Goal: Find specific page/section: Find specific page/section

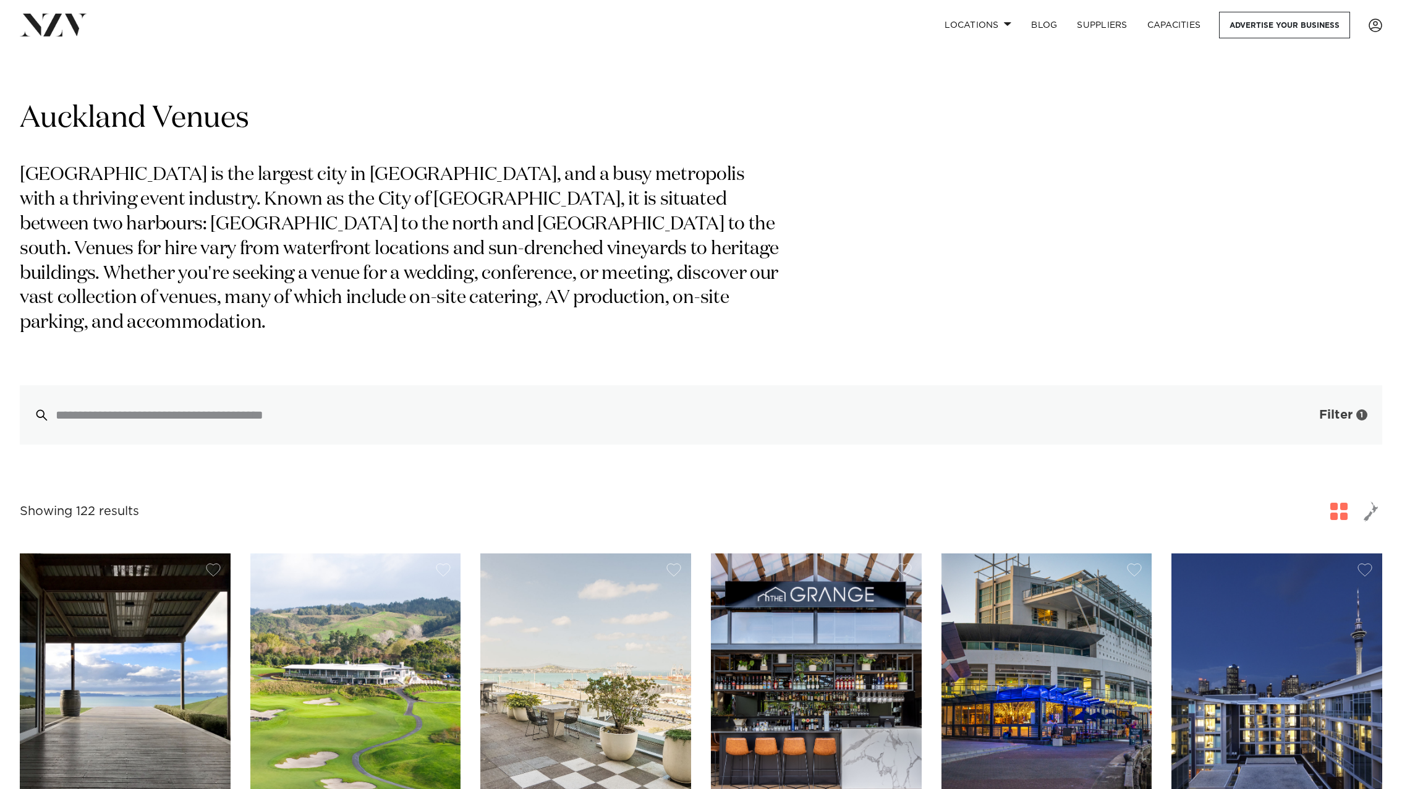
click at [1350, 409] on span "Filter" at bounding box center [1335, 415] width 33 height 12
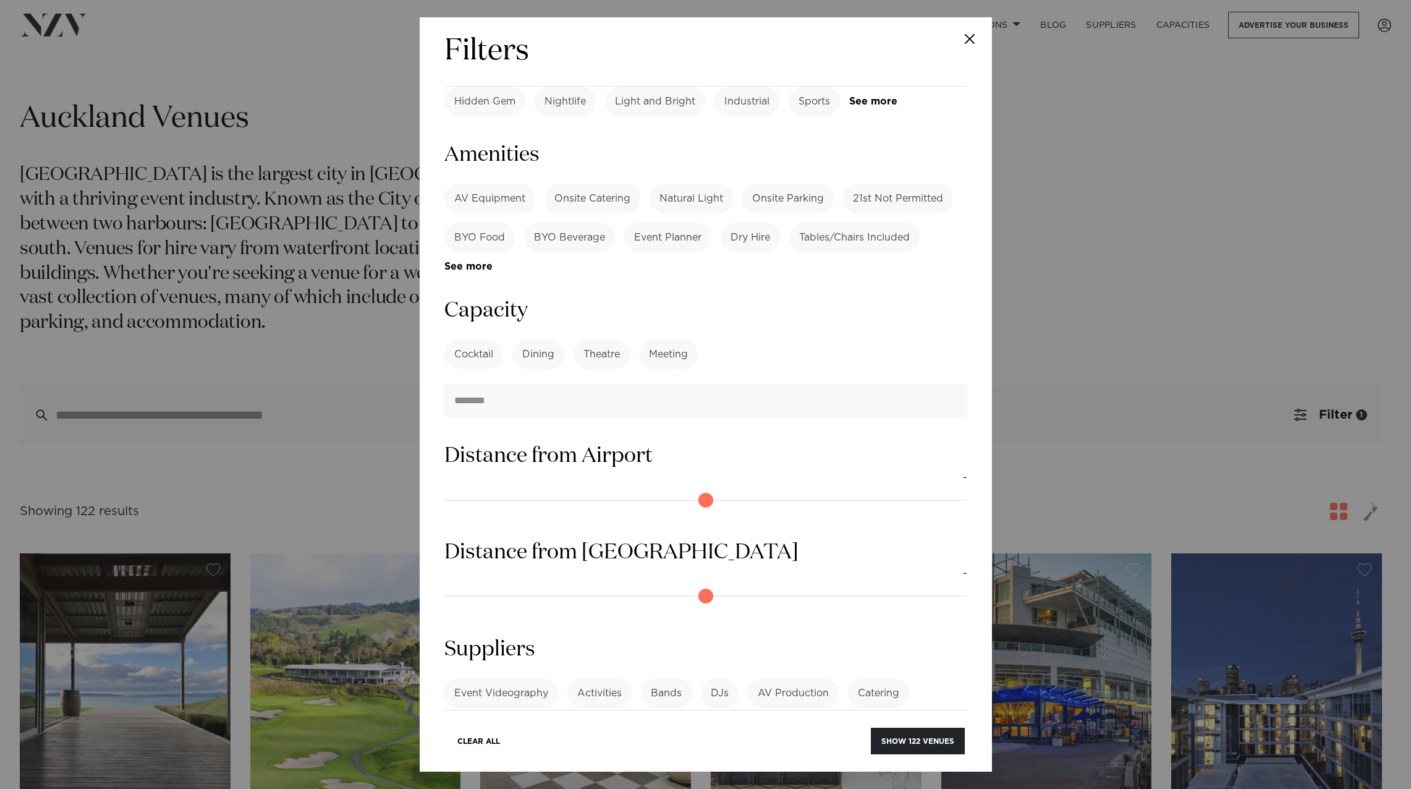
scroll to position [821, 0]
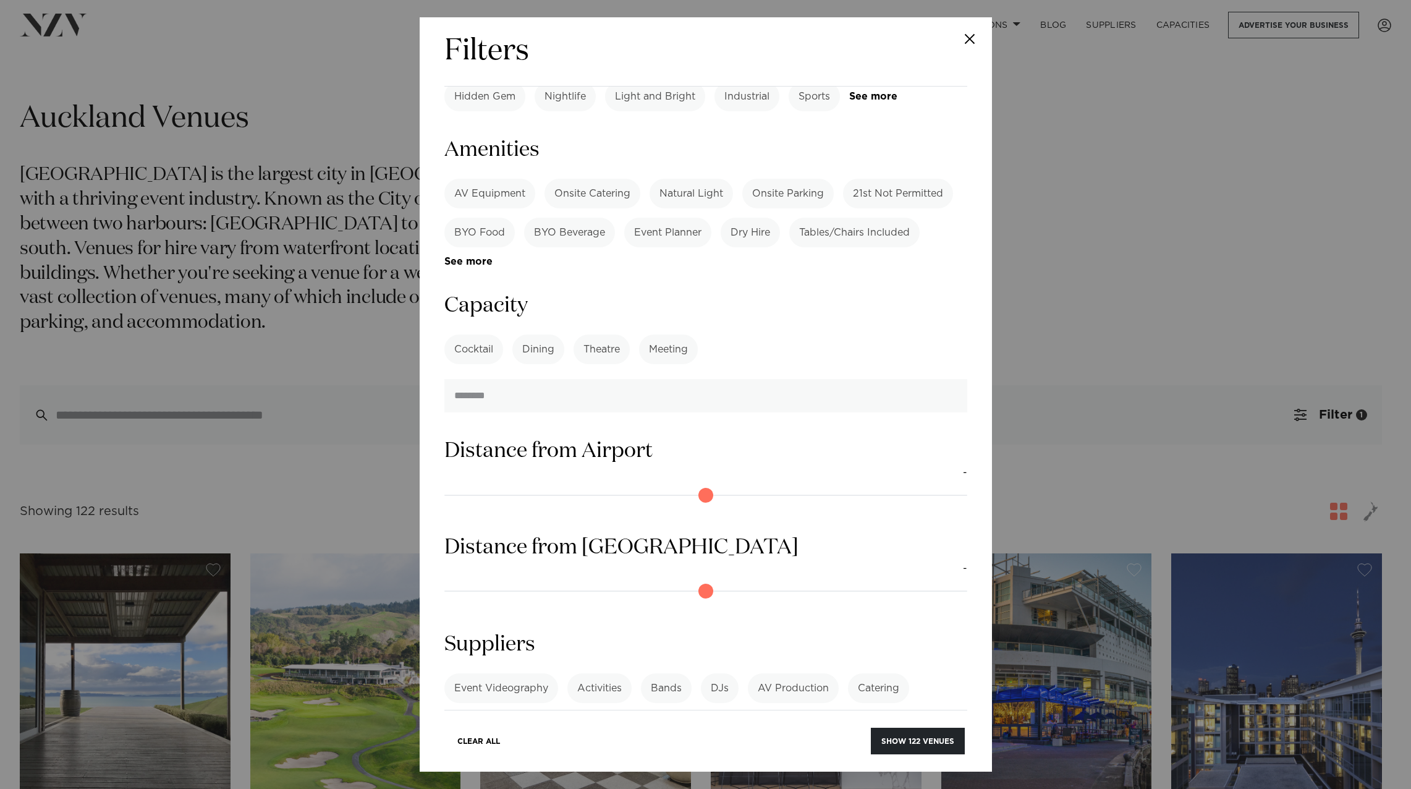
click at [1089, 424] on div "Filters Search Type Venue Supplier See more Locations [GEOGRAPHIC_DATA] [GEOGRA…" at bounding box center [705, 394] width 1411 height 789
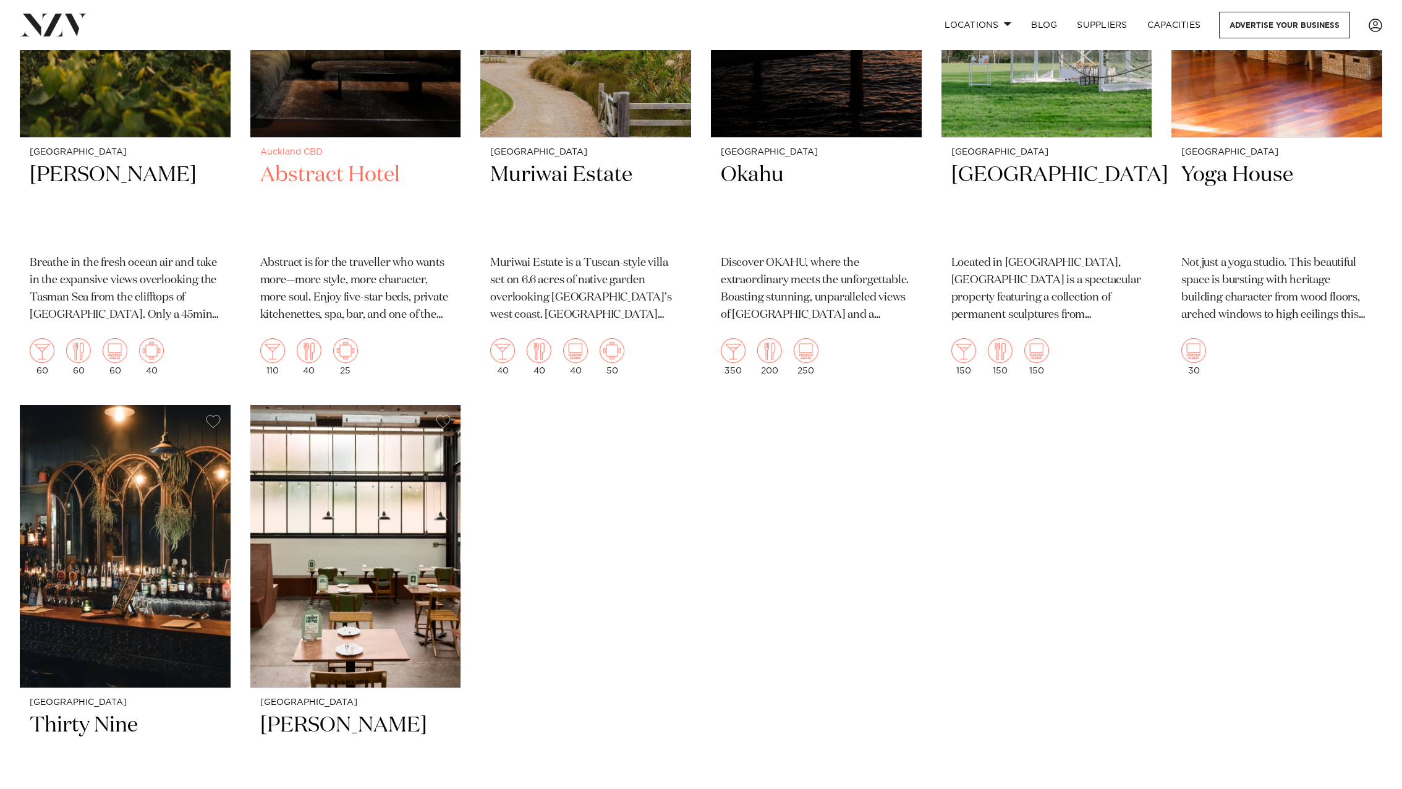
scroll to position [11391, 0]
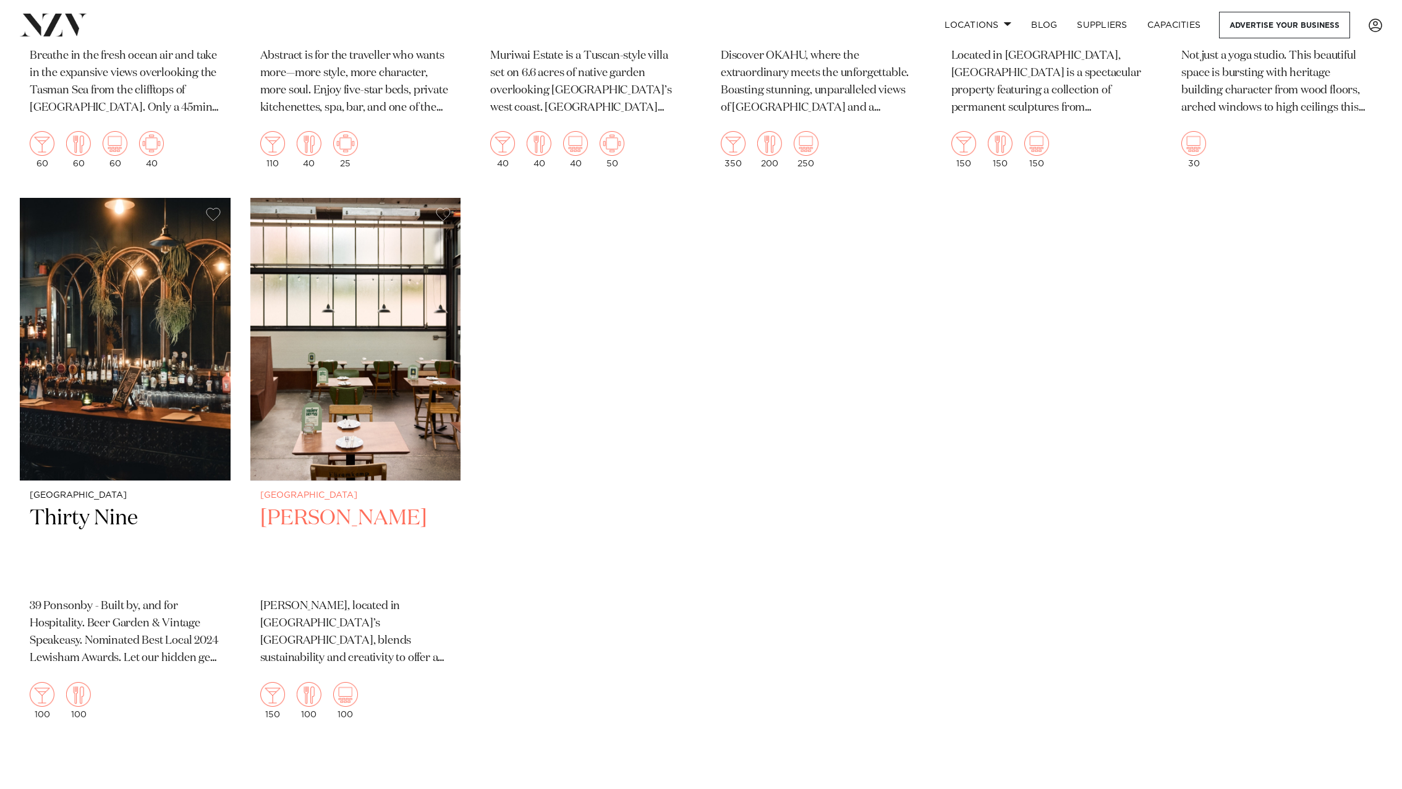
click at [419, 284] on img at bounding box center [355, 339] width 211 height 283
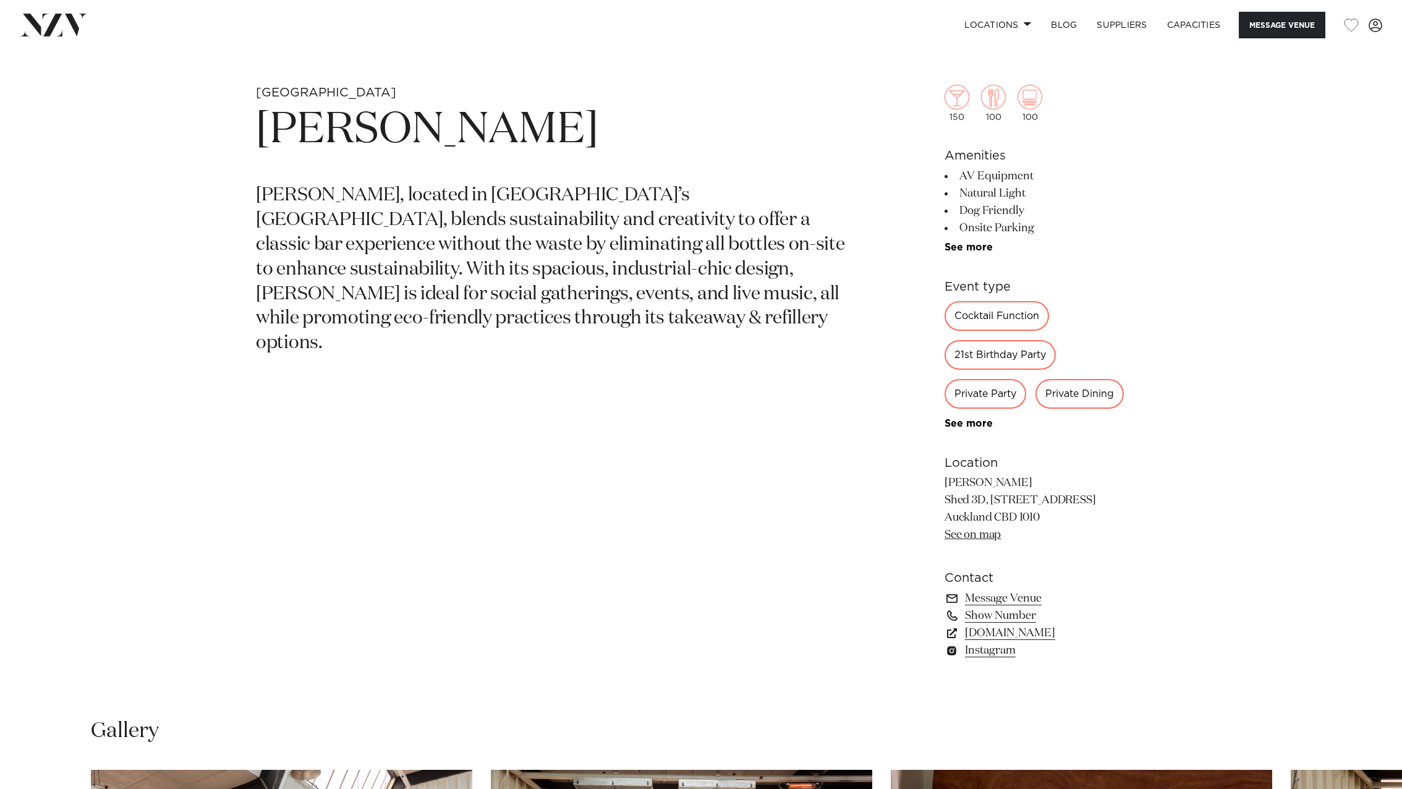
scroll to position [804, 0]
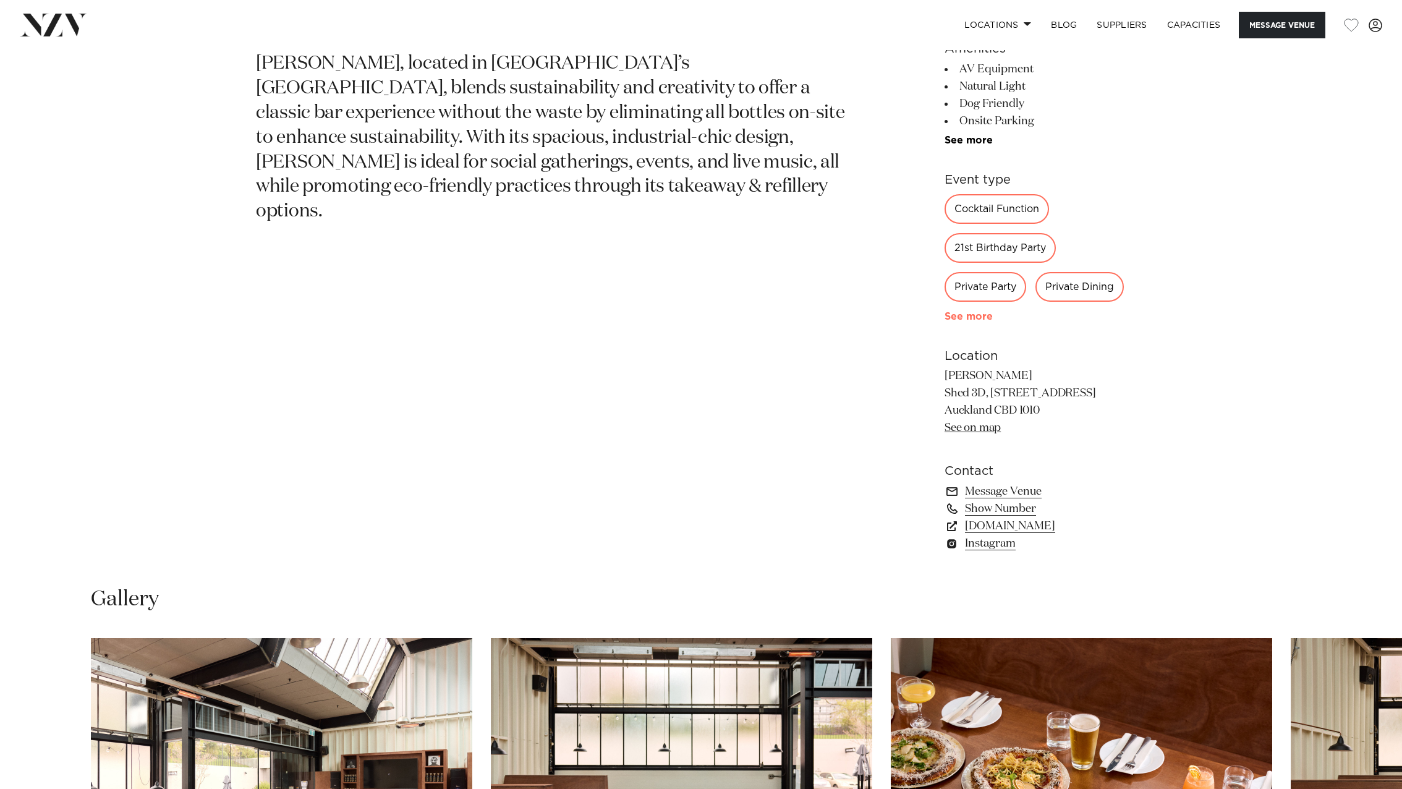
click at [963, 320] on link "See more" at bounding box center [993, 317] width 96 height 10
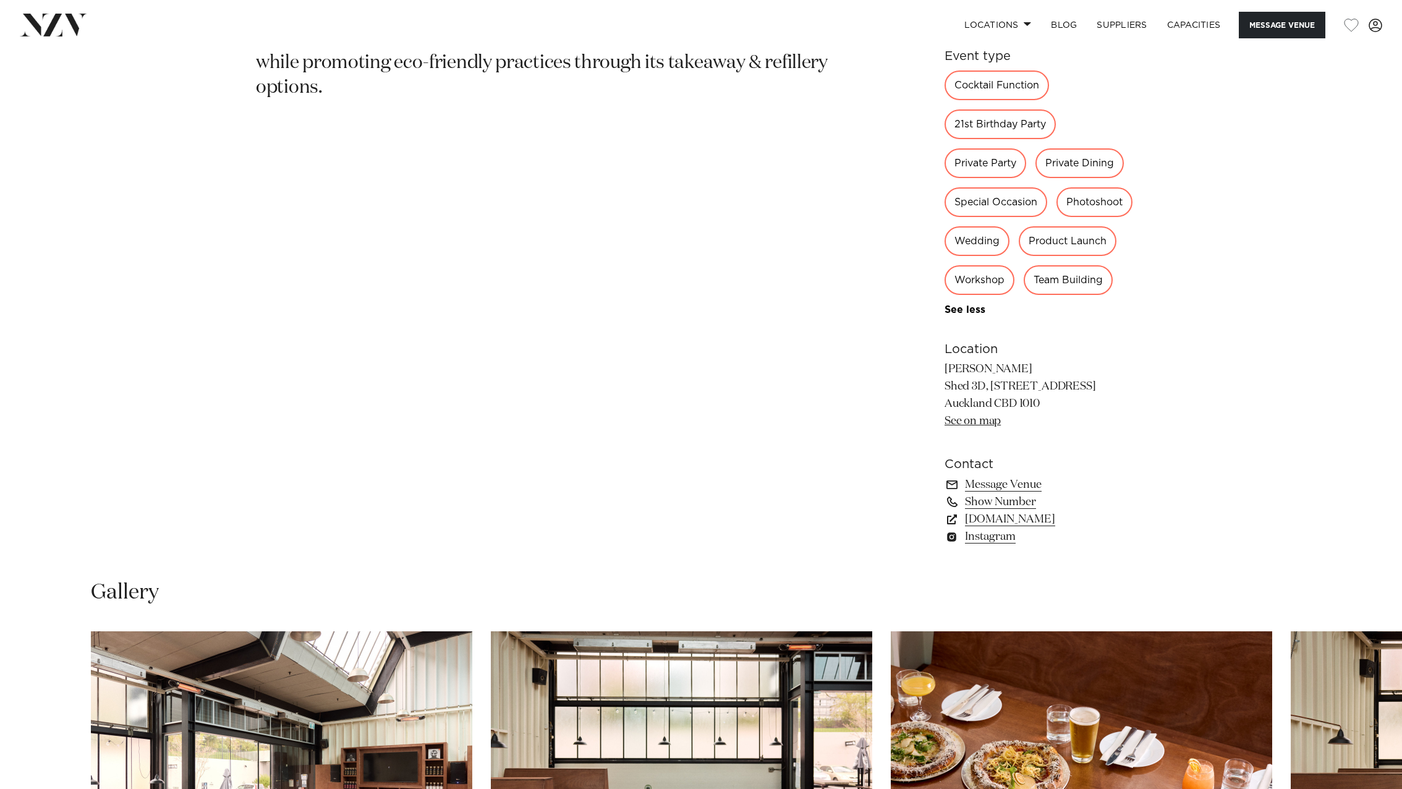
scroll to position [618, 0]
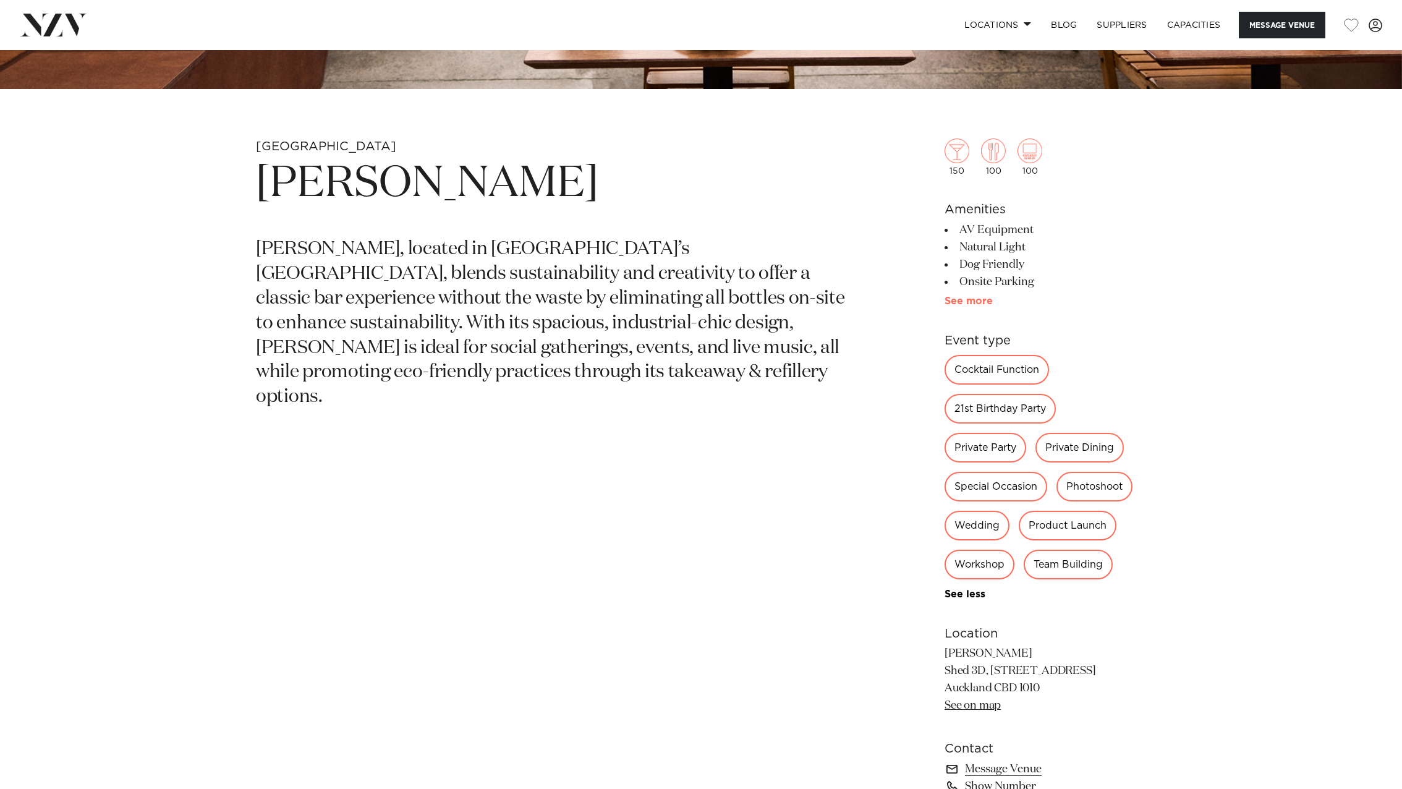
click at [964, 305] on link "See more" at bounding box center [993, 301] width 96 height 10
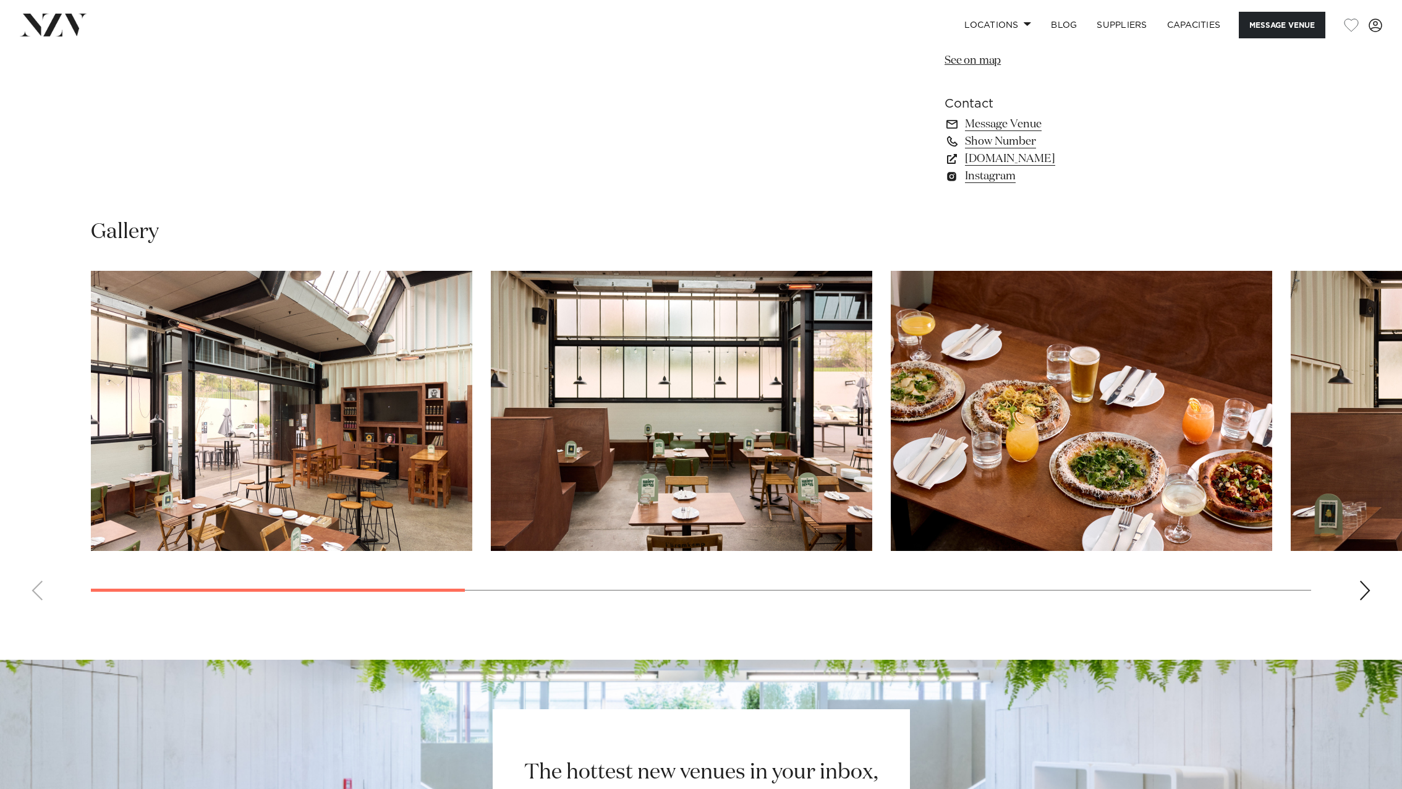
scroll to position [1607, 0]
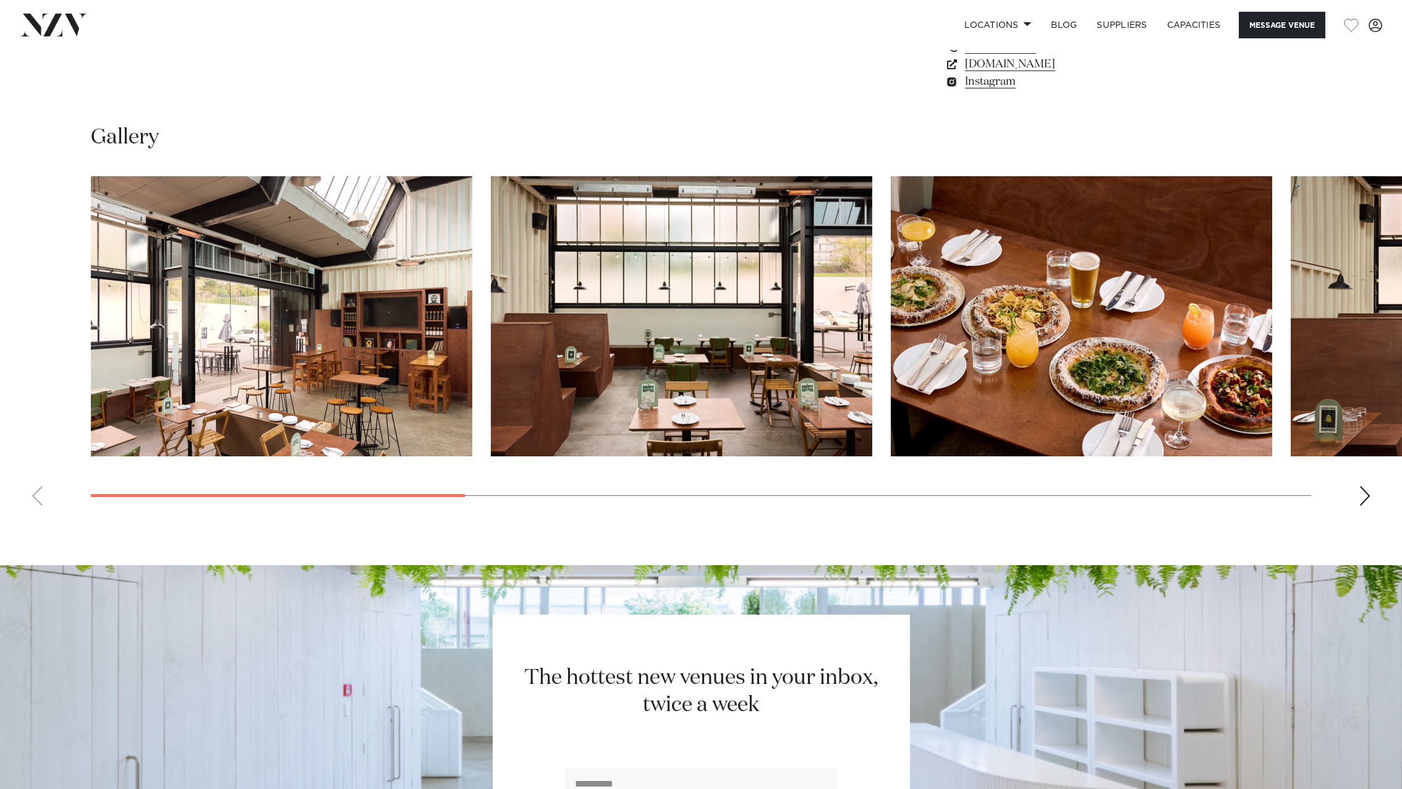
click at [1361, 495] on div "Next slide" at bounding box center [1365, 496] width 12 height 20
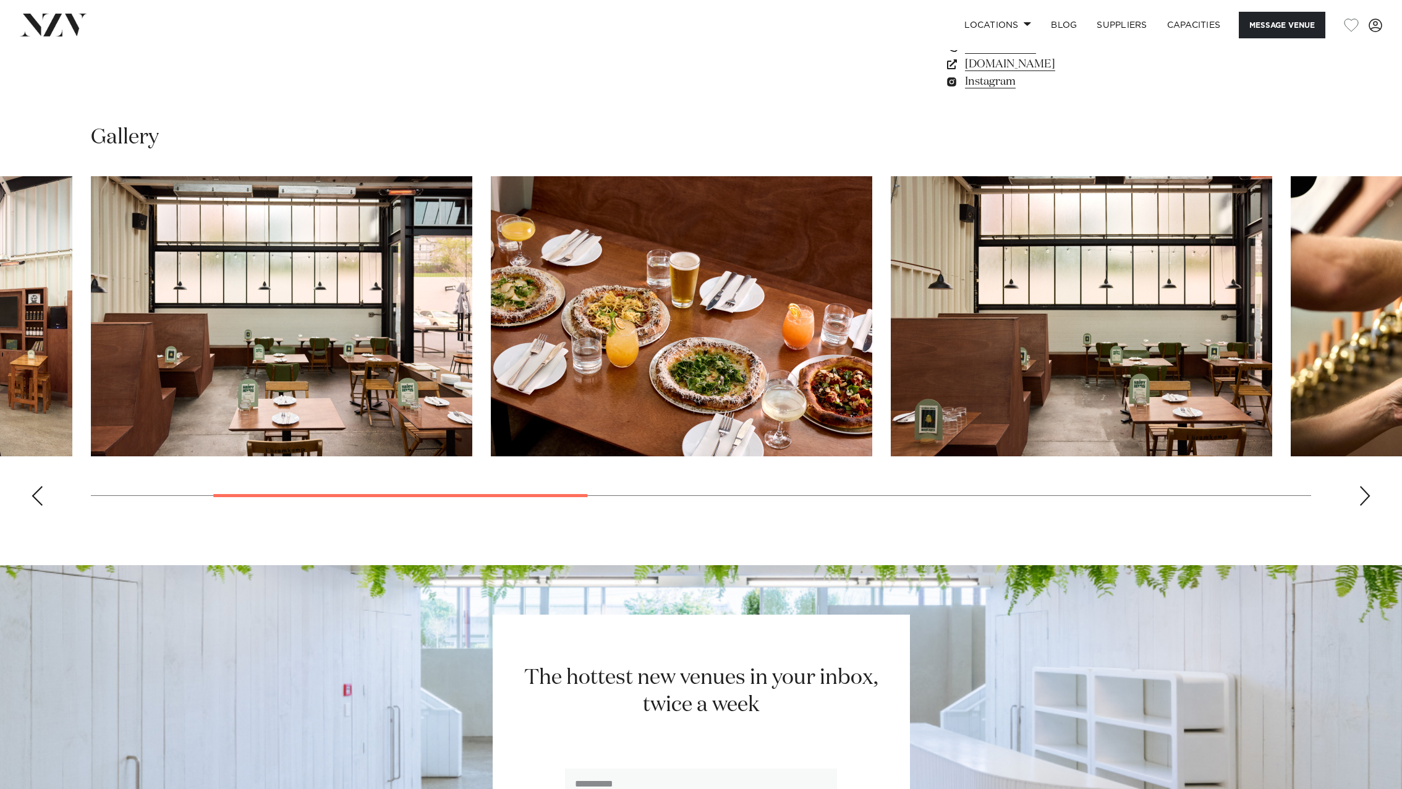
click at [1361, 495] on div "Next slide" at bounding box center [1365, 496] width 12 height 20
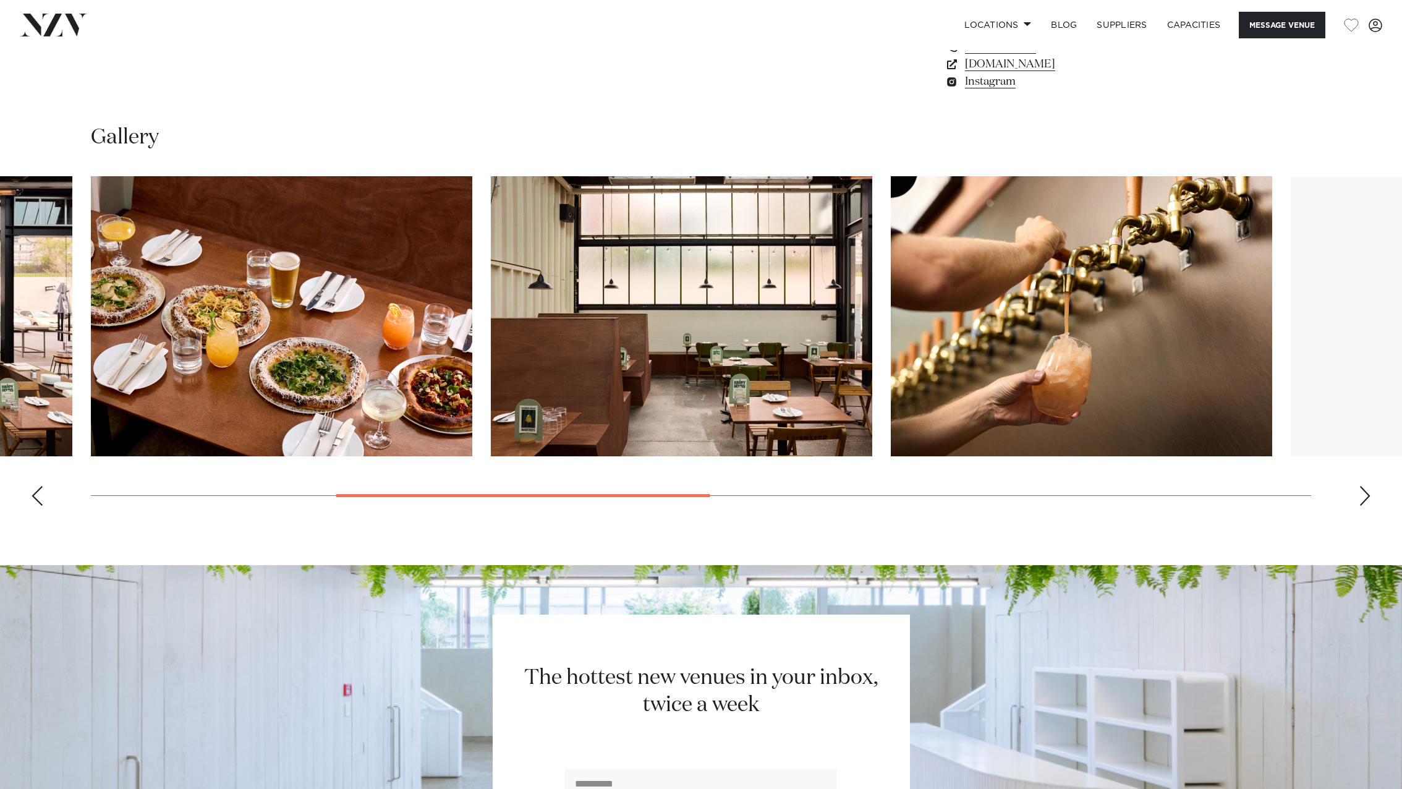
click at [1361, 495] on div "Next slide" at bounding box center [1365, 496] width 12 height 20
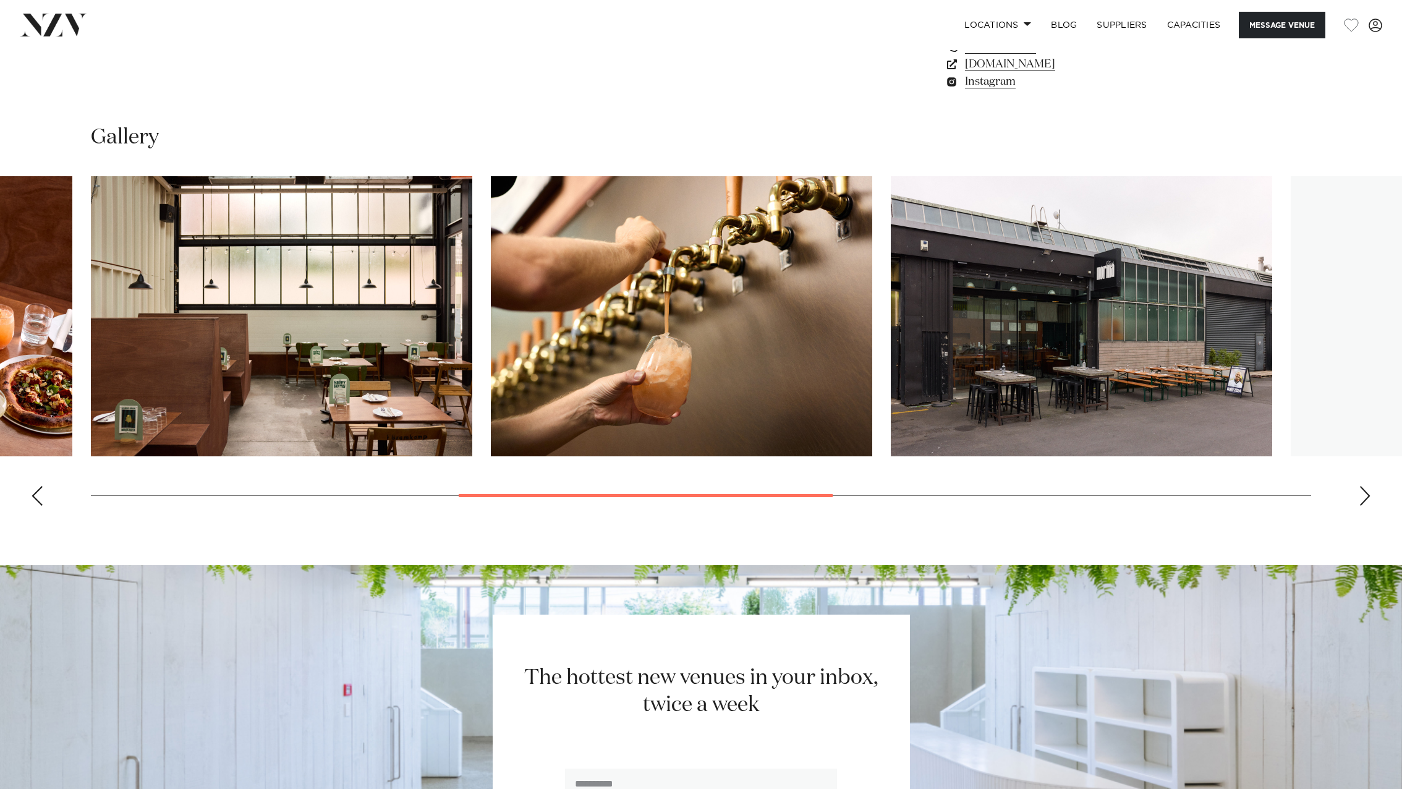
click at [1361, 495] on div "Next slide" at bounding box center [1365, 496] width 12 height 20
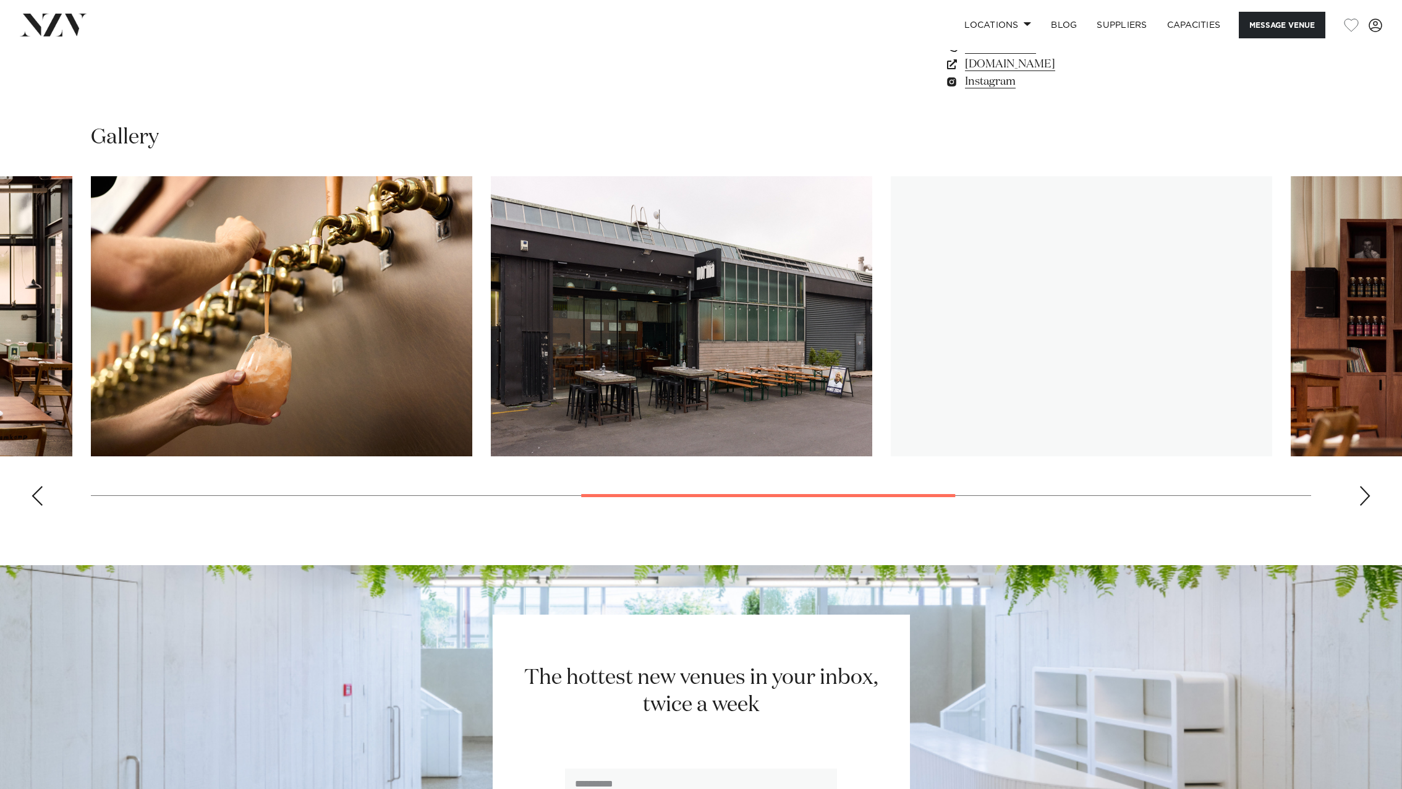
click at [1361, 495] on div "Next slide" at bounding box center [1365, 496] width 12 height 20
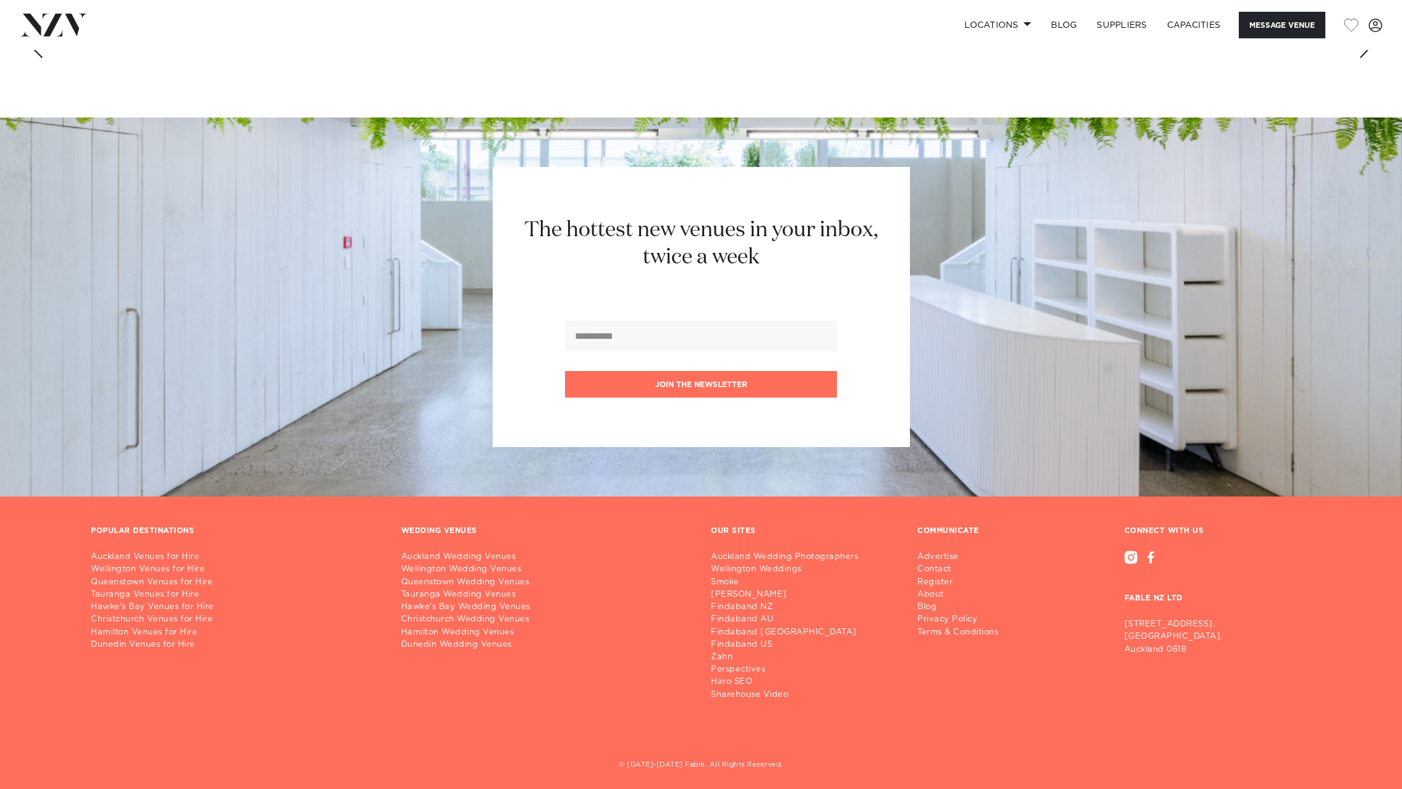
scroll to position [2063, 0]
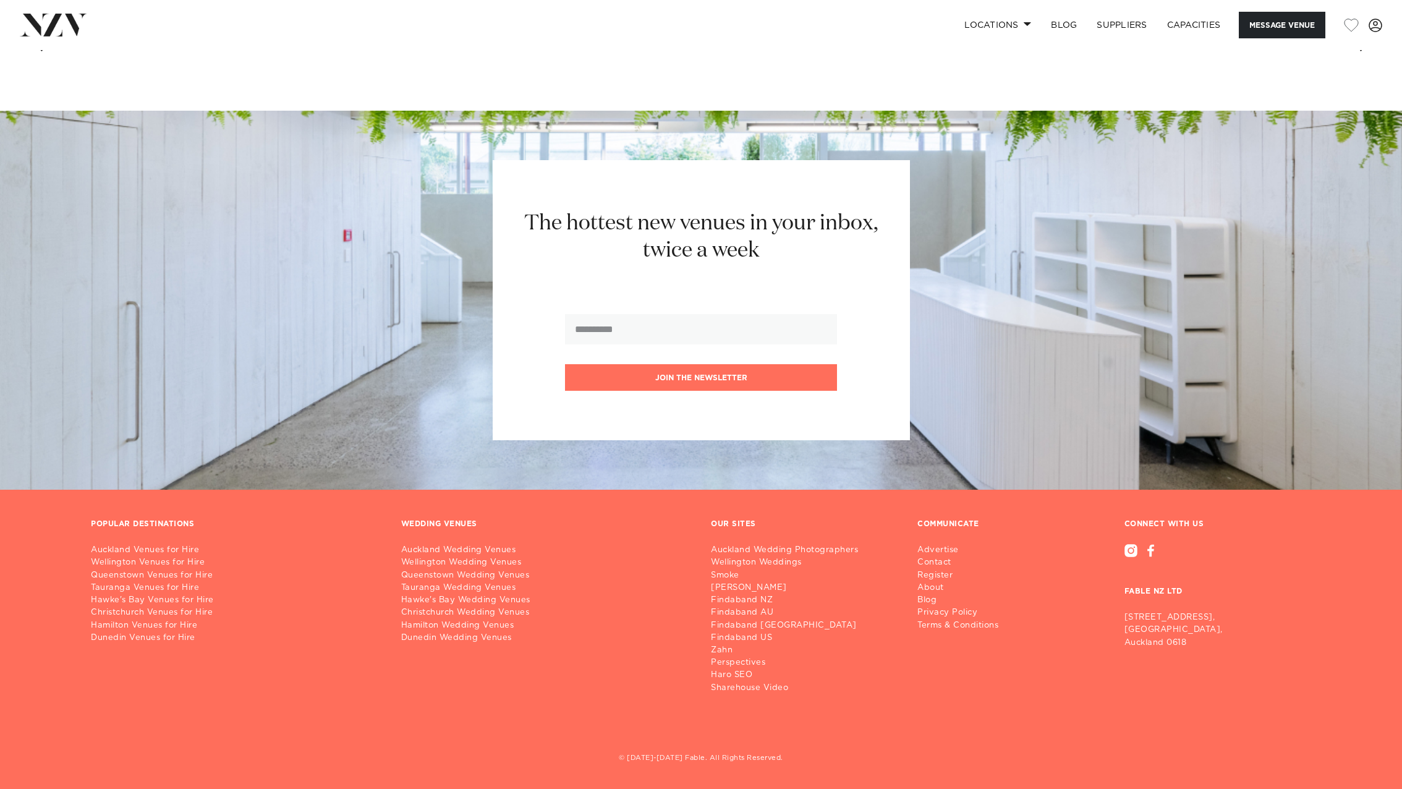
click at [690, 230] on h2 "The hottest new venues in your inbox, twice a week" at bounding box center [701, 238] width 384 height 56
